Goal: Information Seeking & Learning: Stay updated

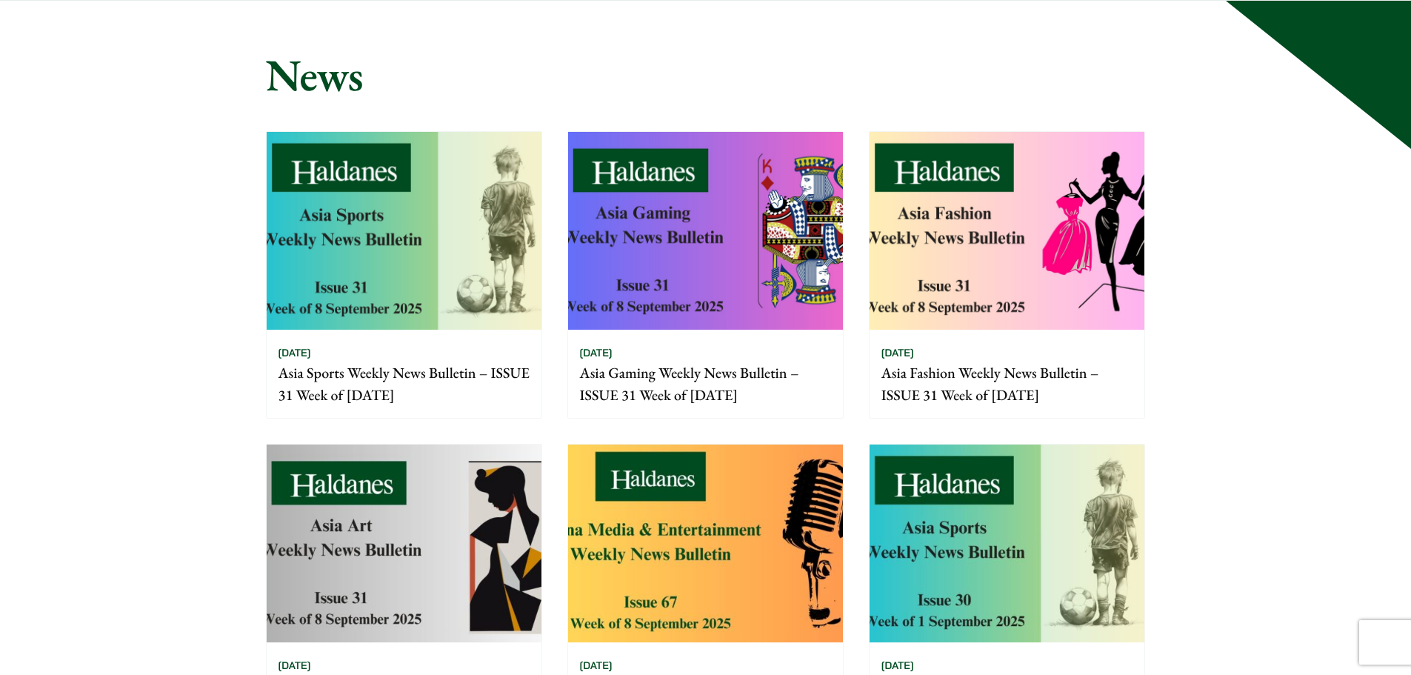
scroll to position [370, 0]
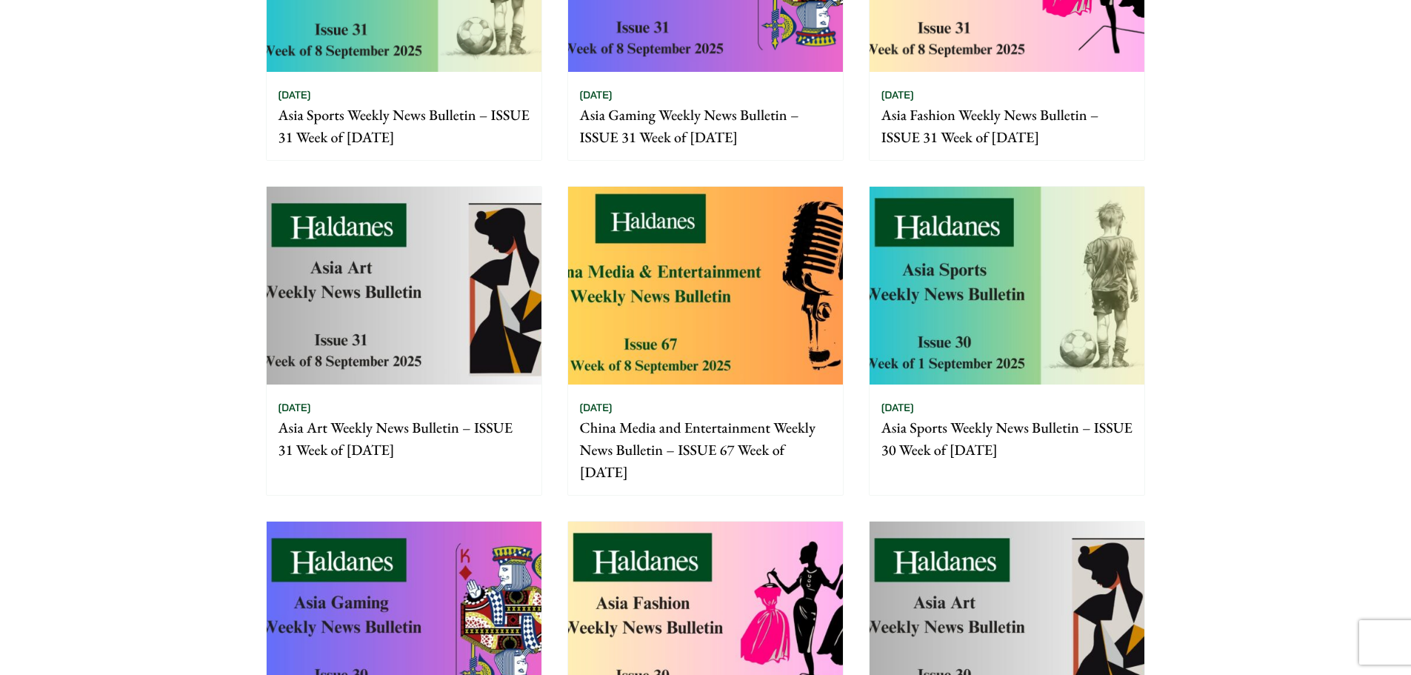
click at [664, 206] on img at bounding box center [705, 286] width 275 height 198
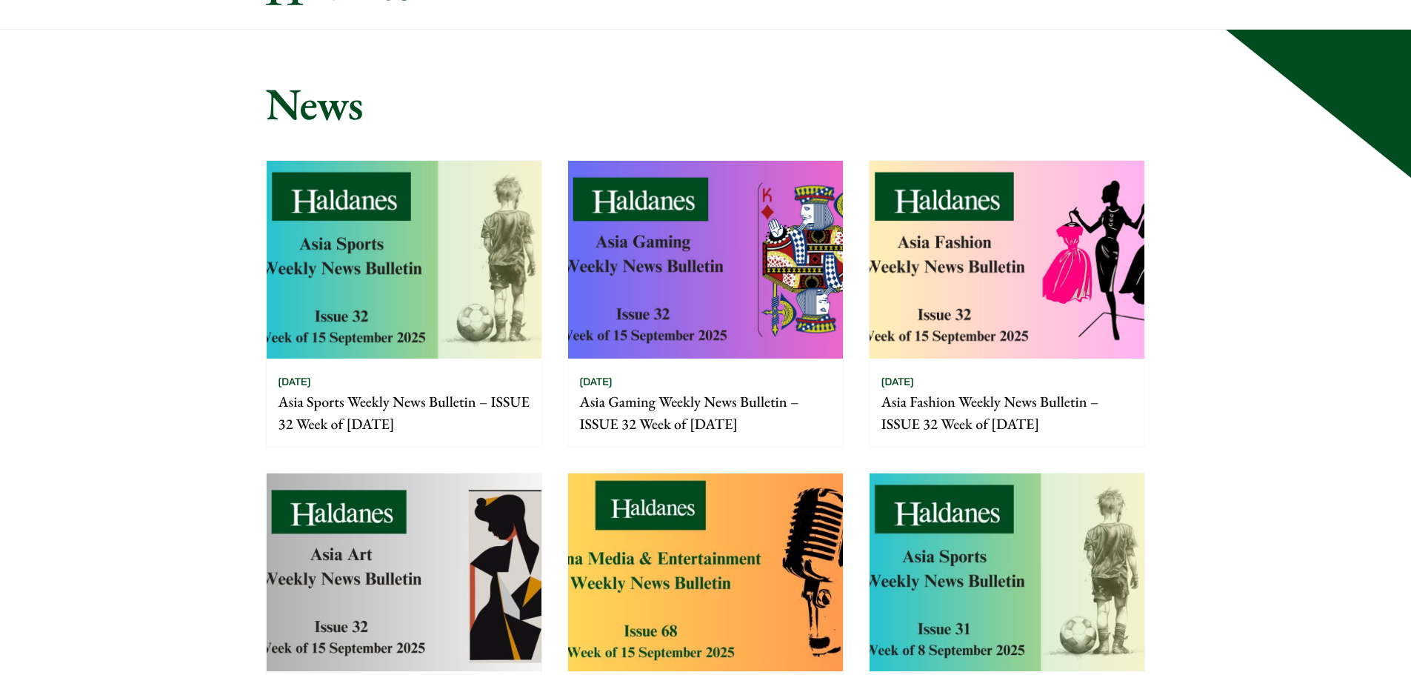
scroll to position [148, 0]
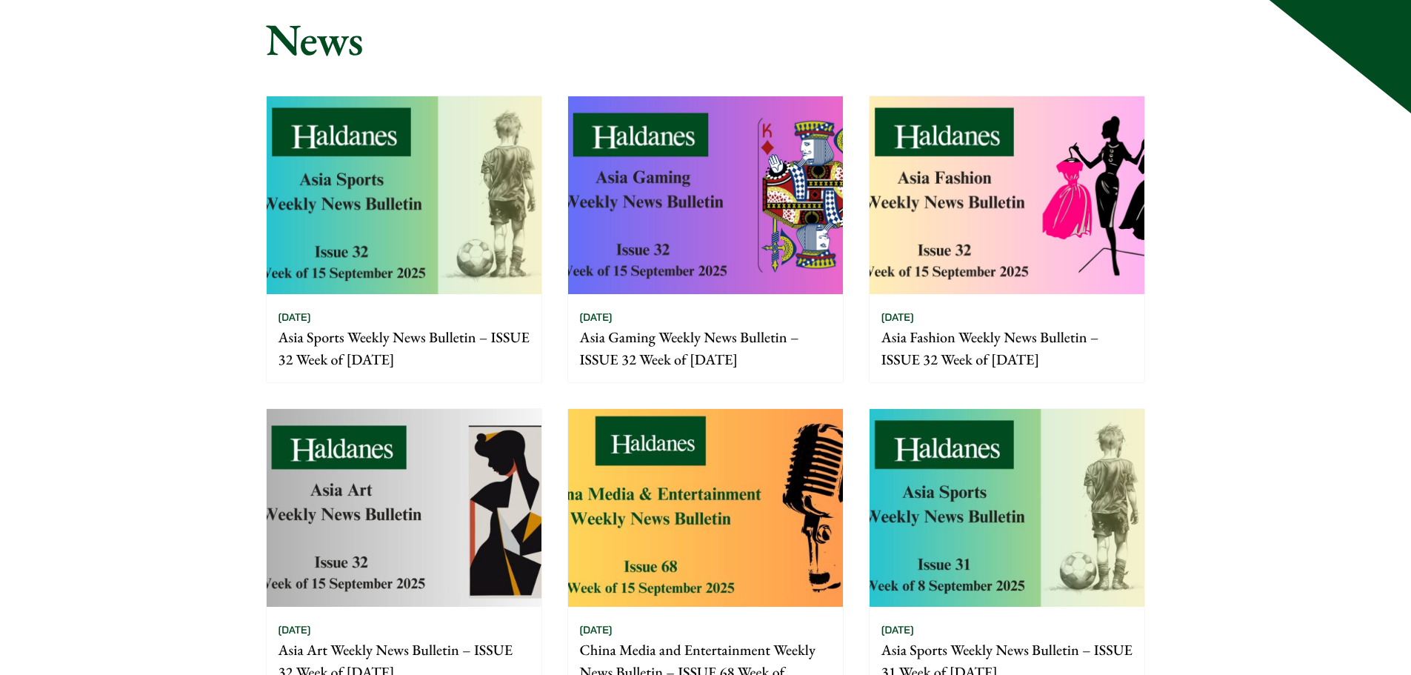
click at [629, 490] on img at bounding box center [705, 508] width 275 height 198
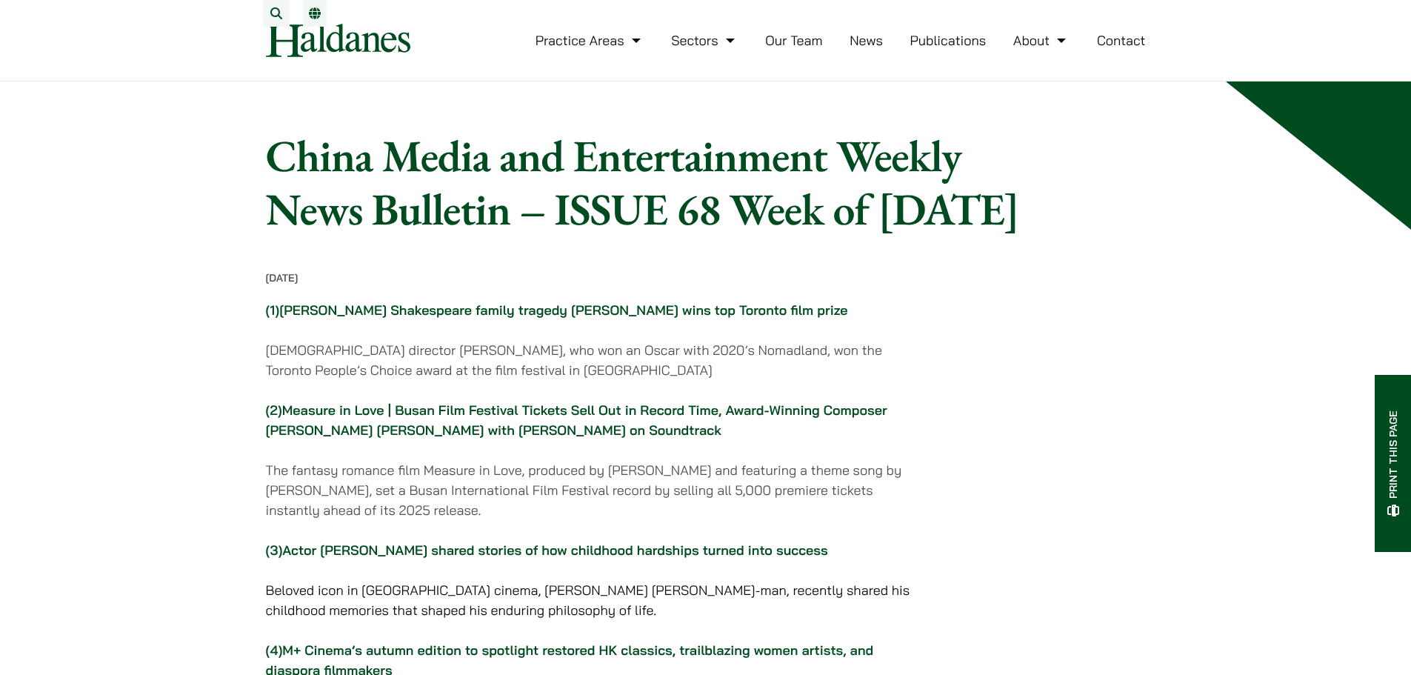
click at [496, 319] on link "[PERSON_NAME] Shakespeare family tragedy [PERSON_NAME] wins top Toronto film pr…" at bounding box center [563, 310] width 568 height 17
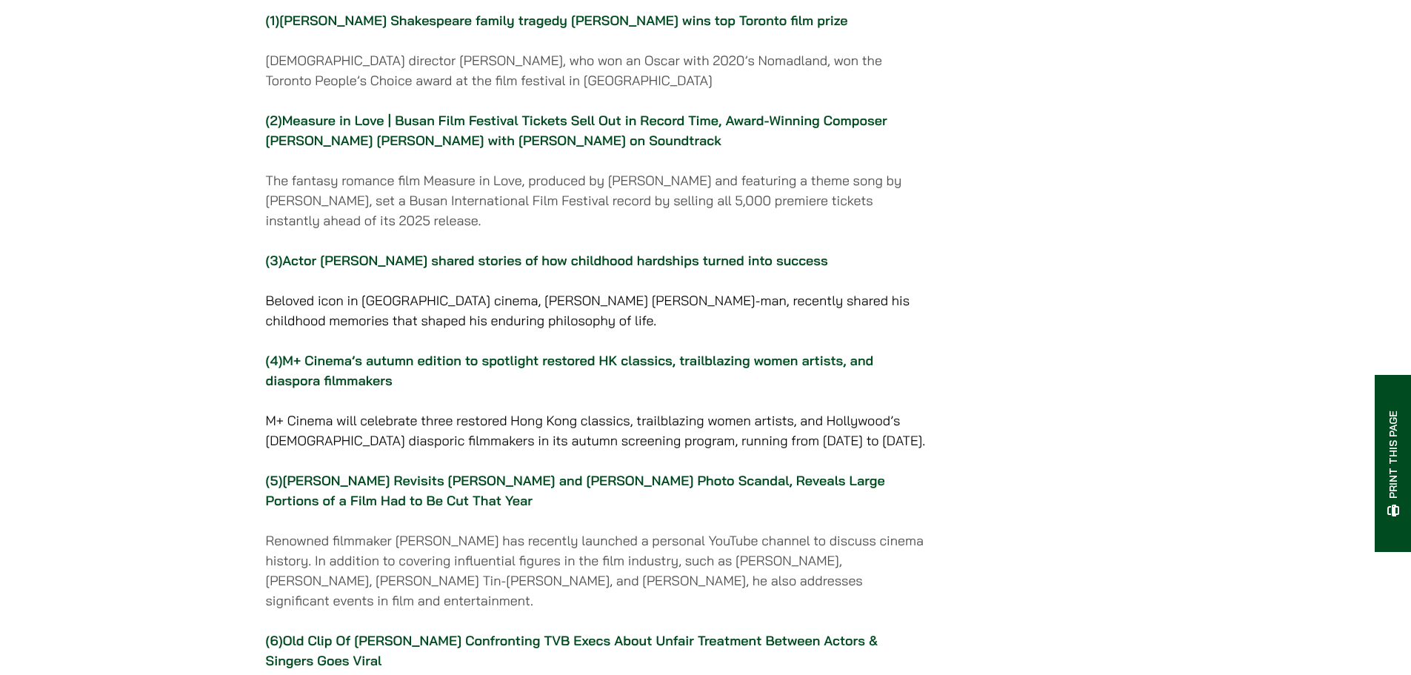
scroll to position [296, 0]
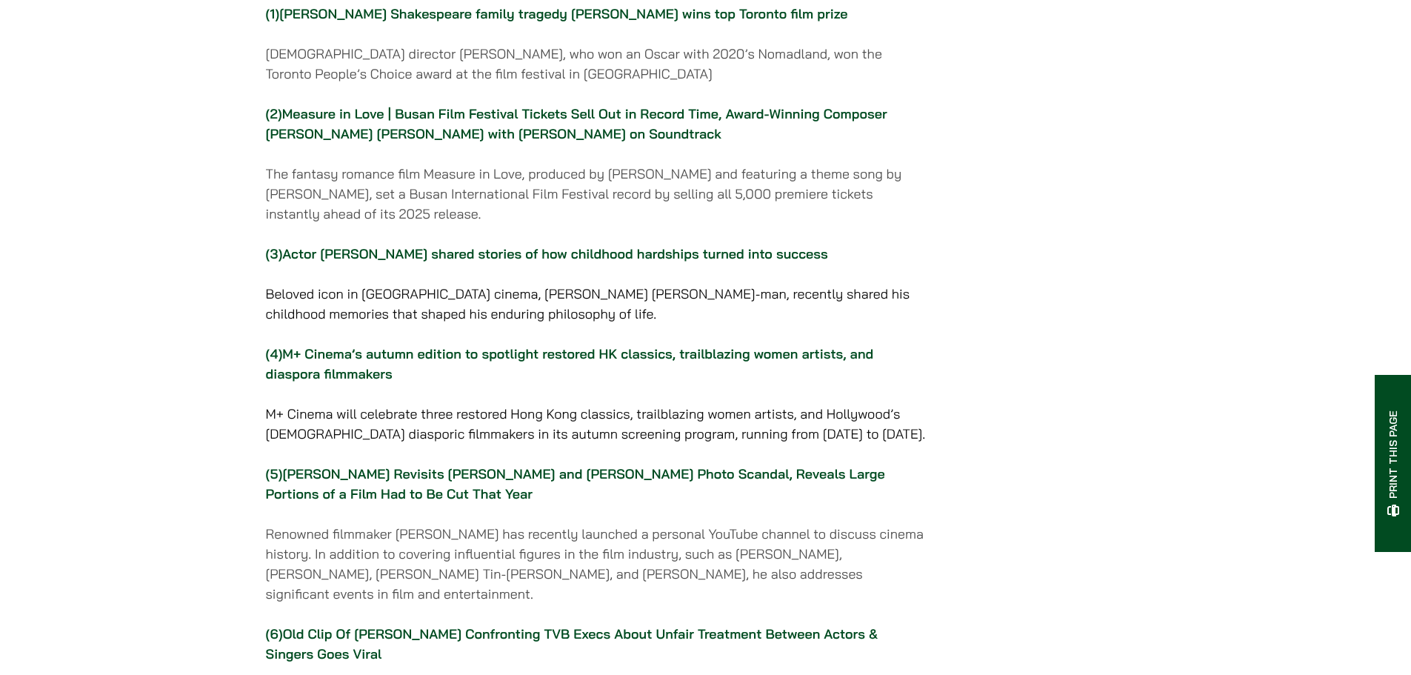
click at [322, 384] on p "(4) M+ Cinema’s autumn edition to spotlight restored HK classics, trailblazing …" at bounding box center [596, 364] width 660 height 40
click at [328, 384] on p "(4) M+ Cinema’s autumn edition to spotlight restored HK classics, trailblazing …" at bounding box center [596, 364] width 660 height 40
click at [333, 382] on link "M+ Cinema’s autumn edition to spotlight restored HK classics, trailblazing wome…" at bounding box center [570, 363] width 608 height 37
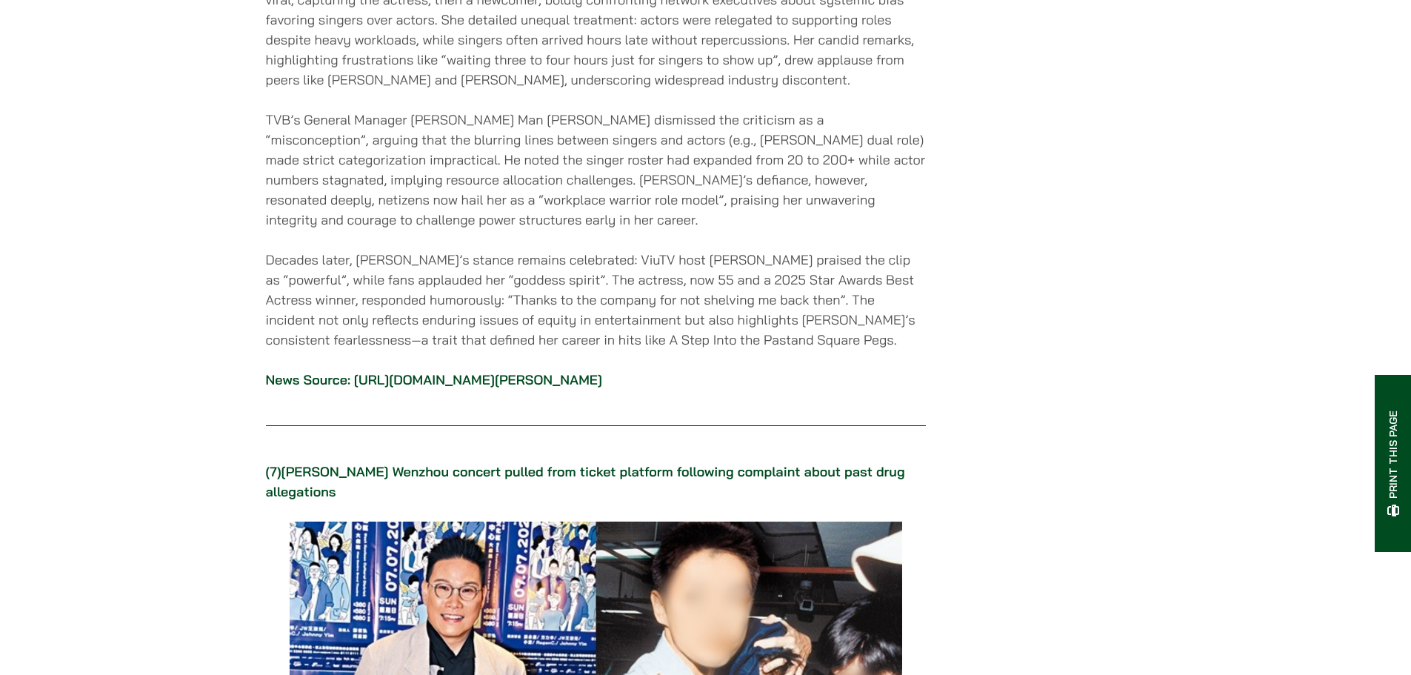
scroll to position [7884, 0]
